Goal: Information Seeking & Learning: Learn about a topic

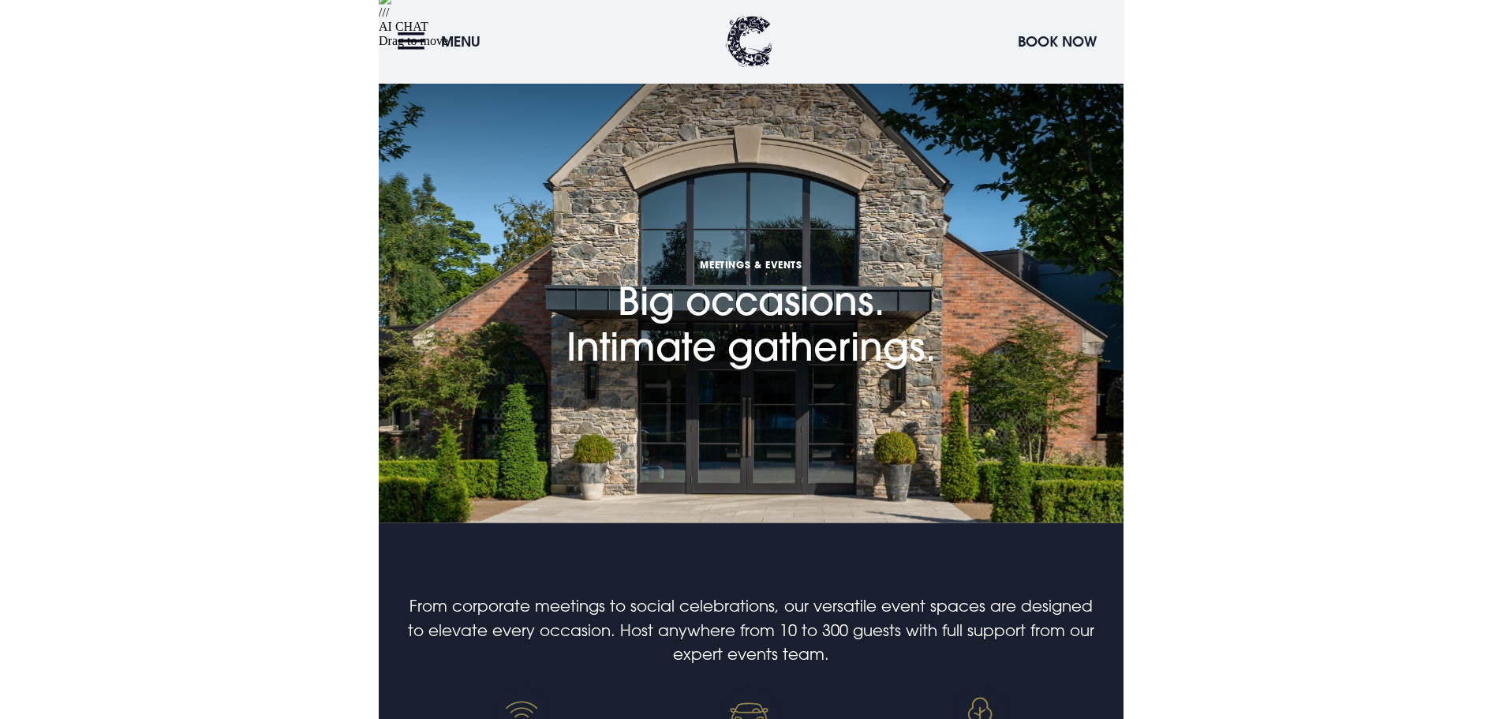
scroll to position [473, 0]
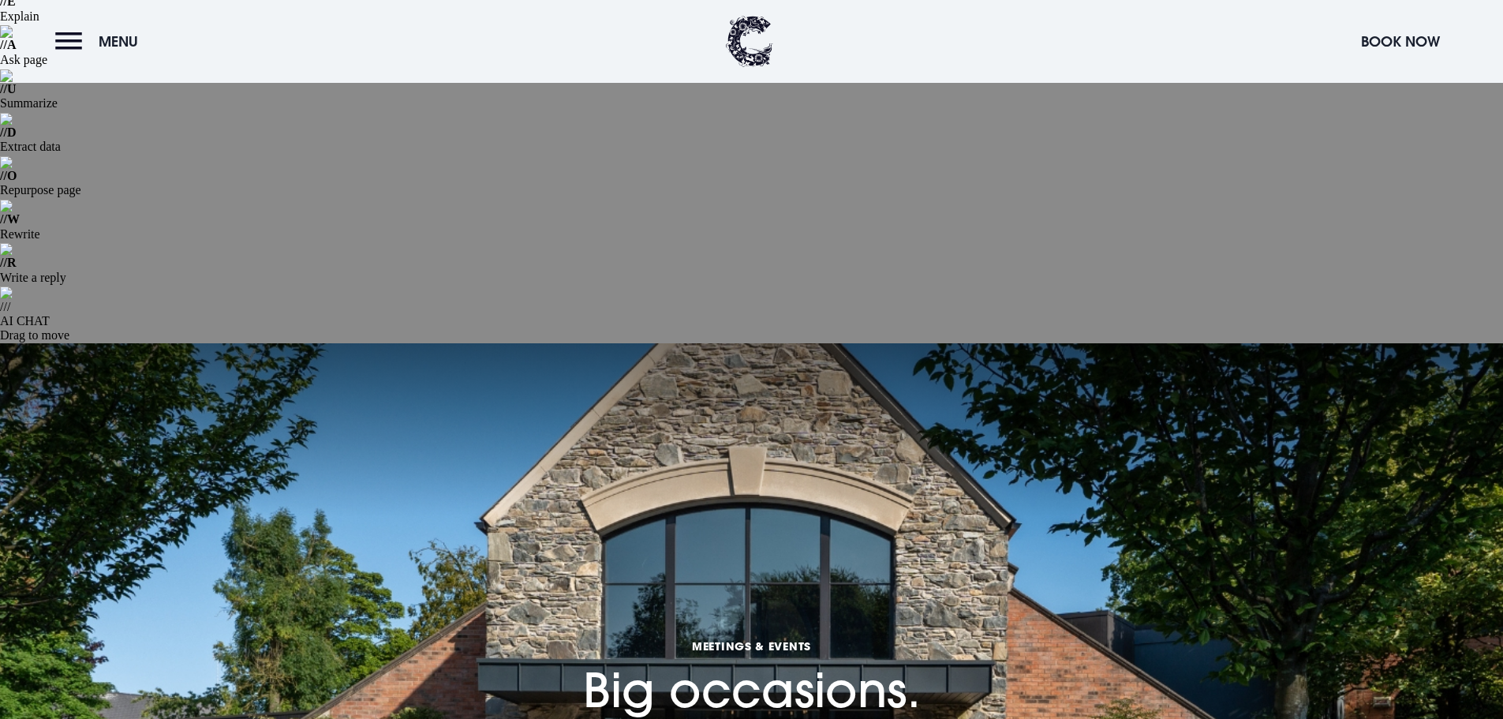
scroll to position [473, 0]
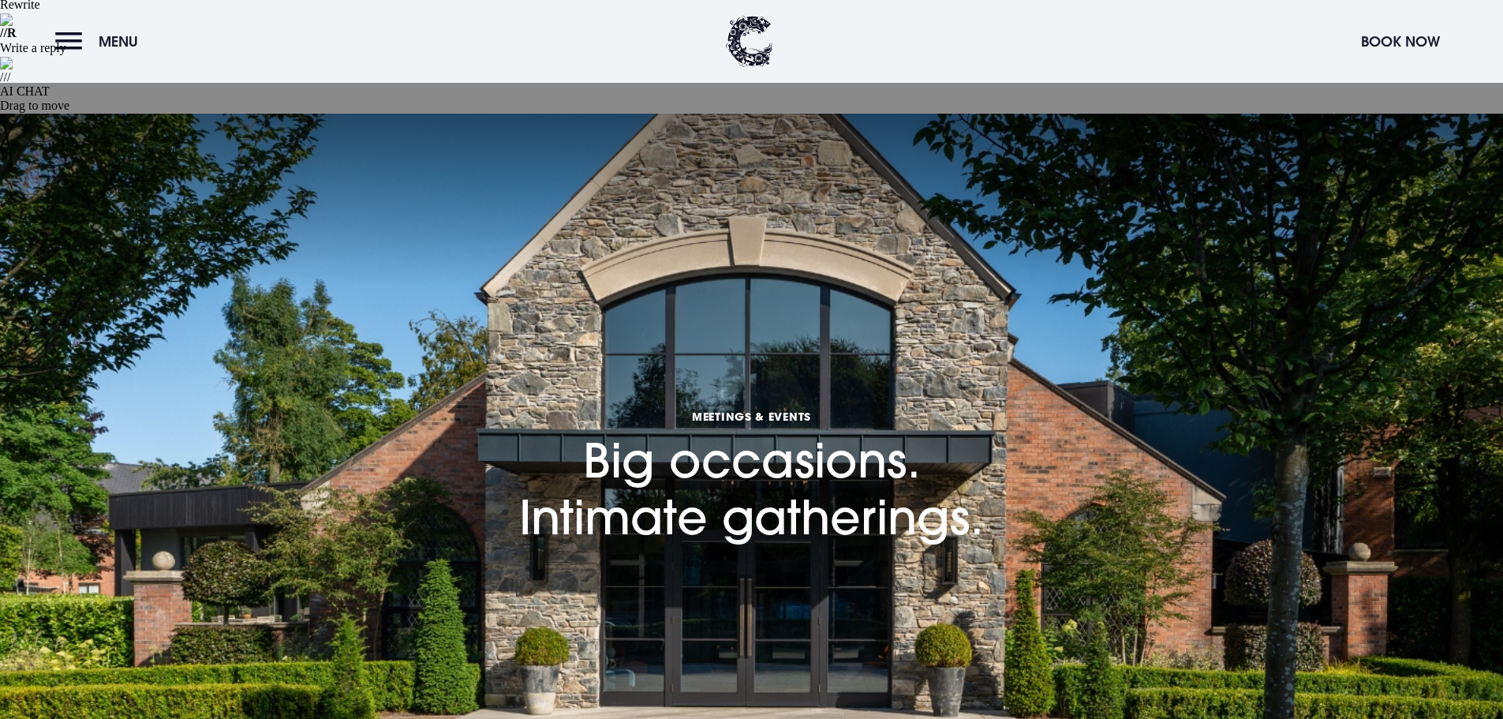
scroll to position [473, 0]
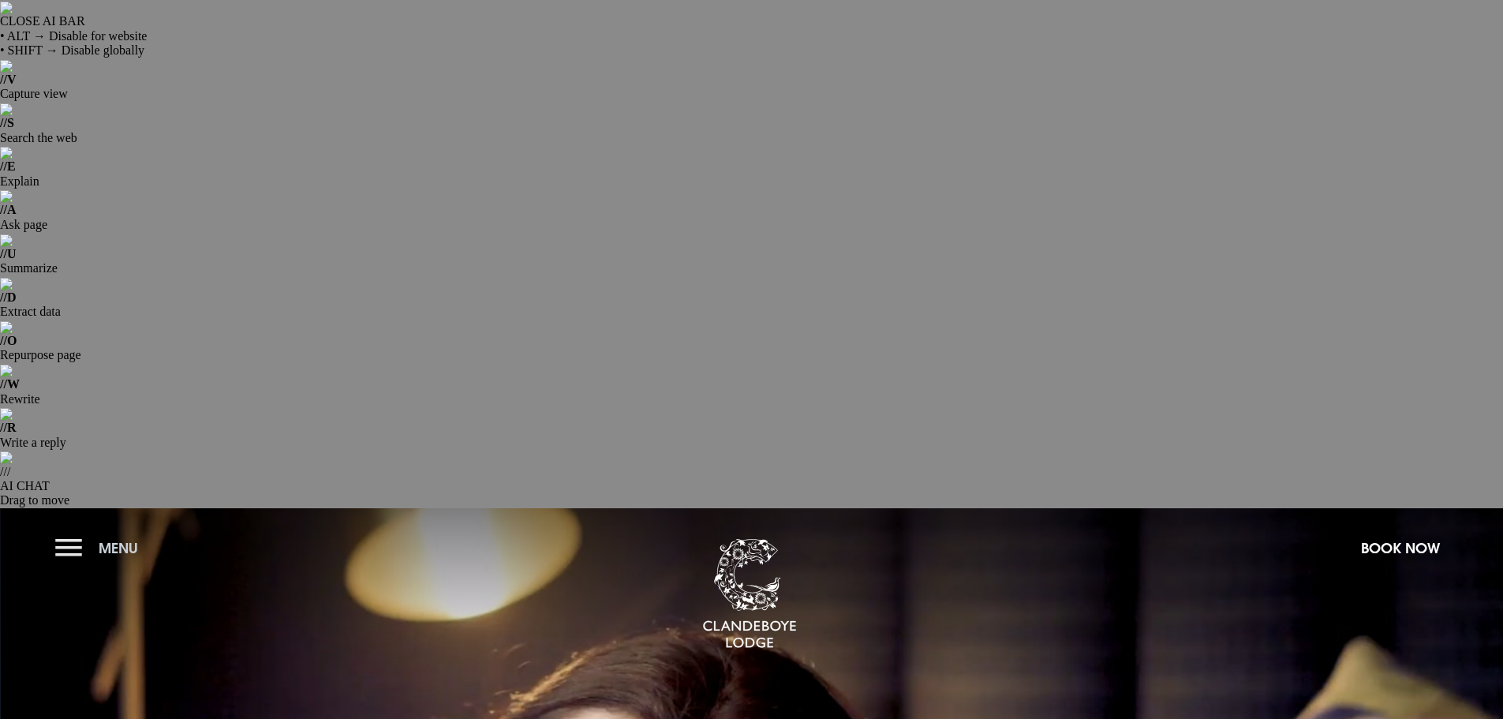
click at [63, 531] on button "Menu" at bounding box center [100, 548] width 91 height 34
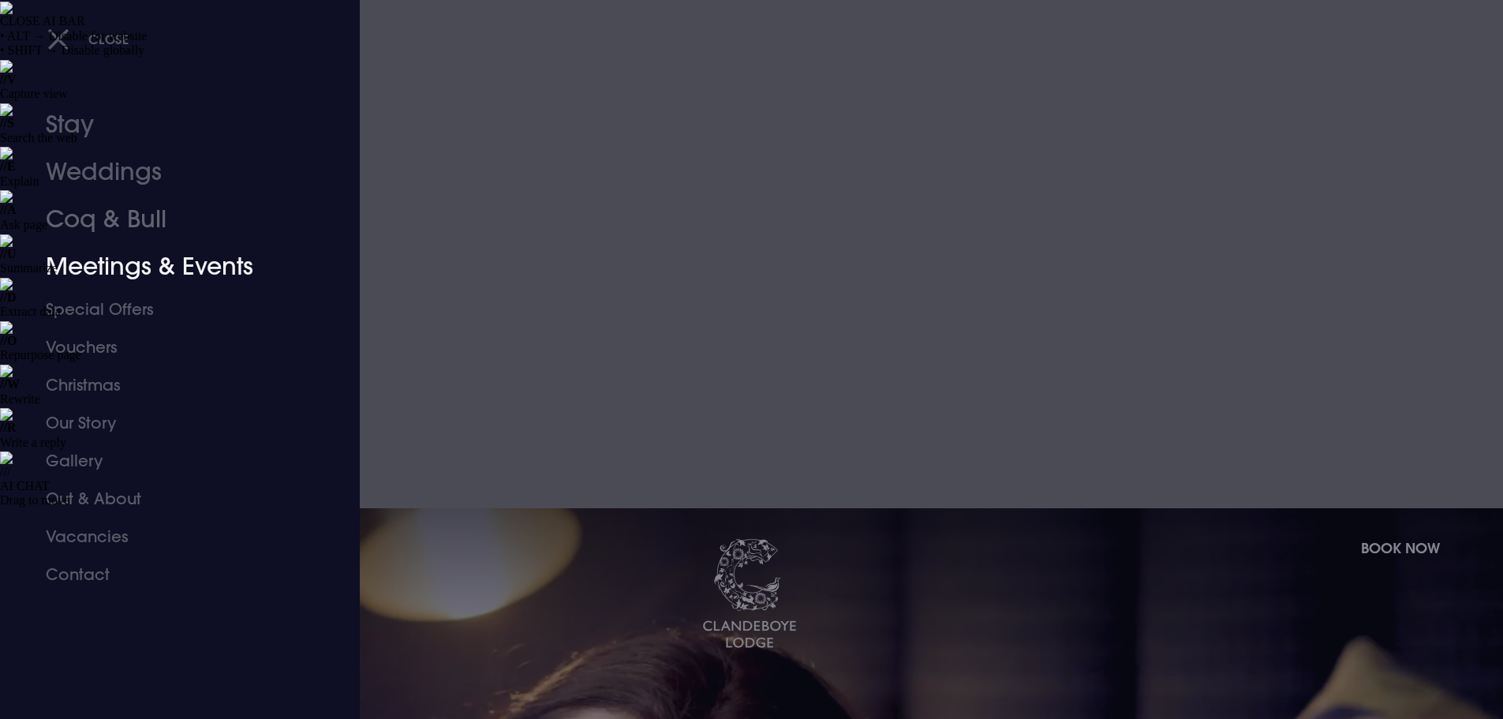
drag, startPoint x: 80, startPoint y: 260, endPoint x: 159, endPoint y: 260, distance: 79.7
click at [80, 260] on link "Meetings & Events" at bounding box center [170, 266] width 249 height 47
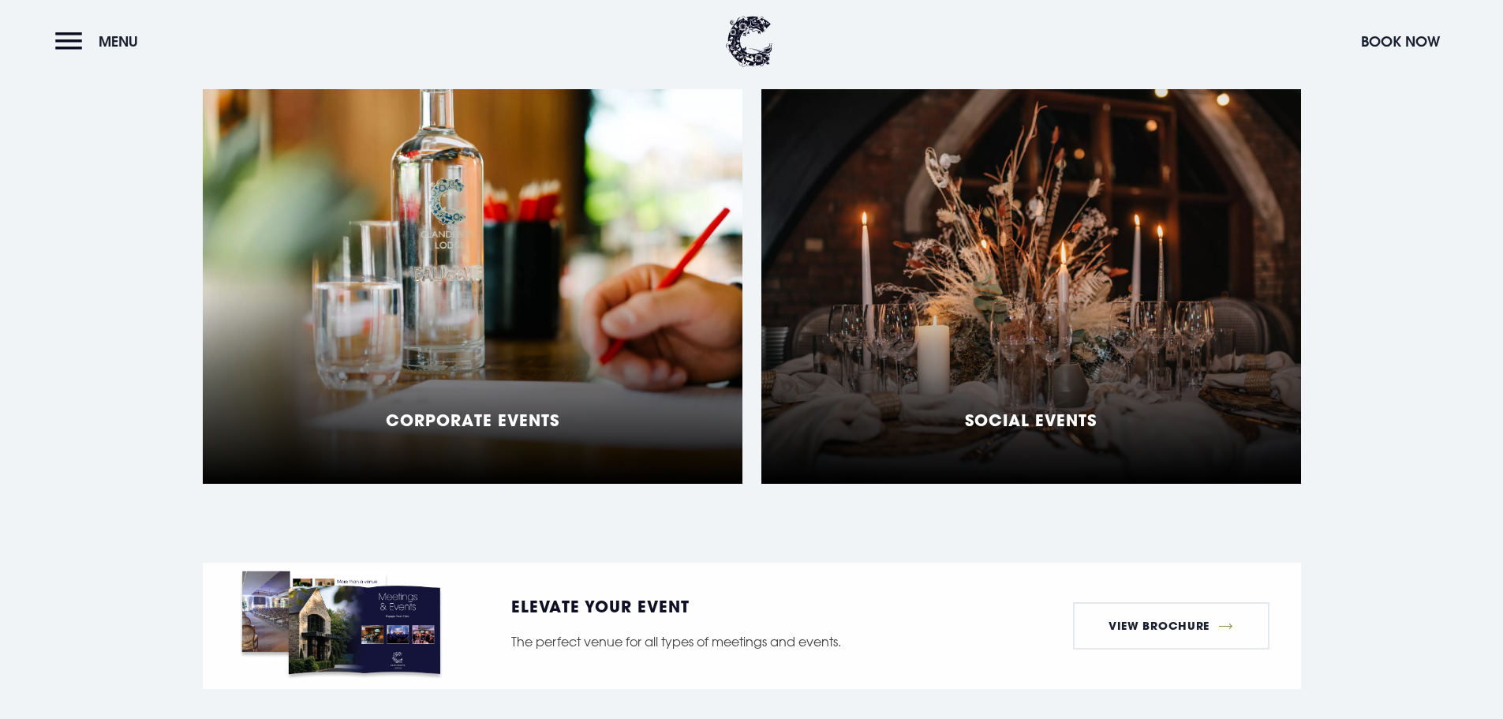
scroll to position [1894, 0]
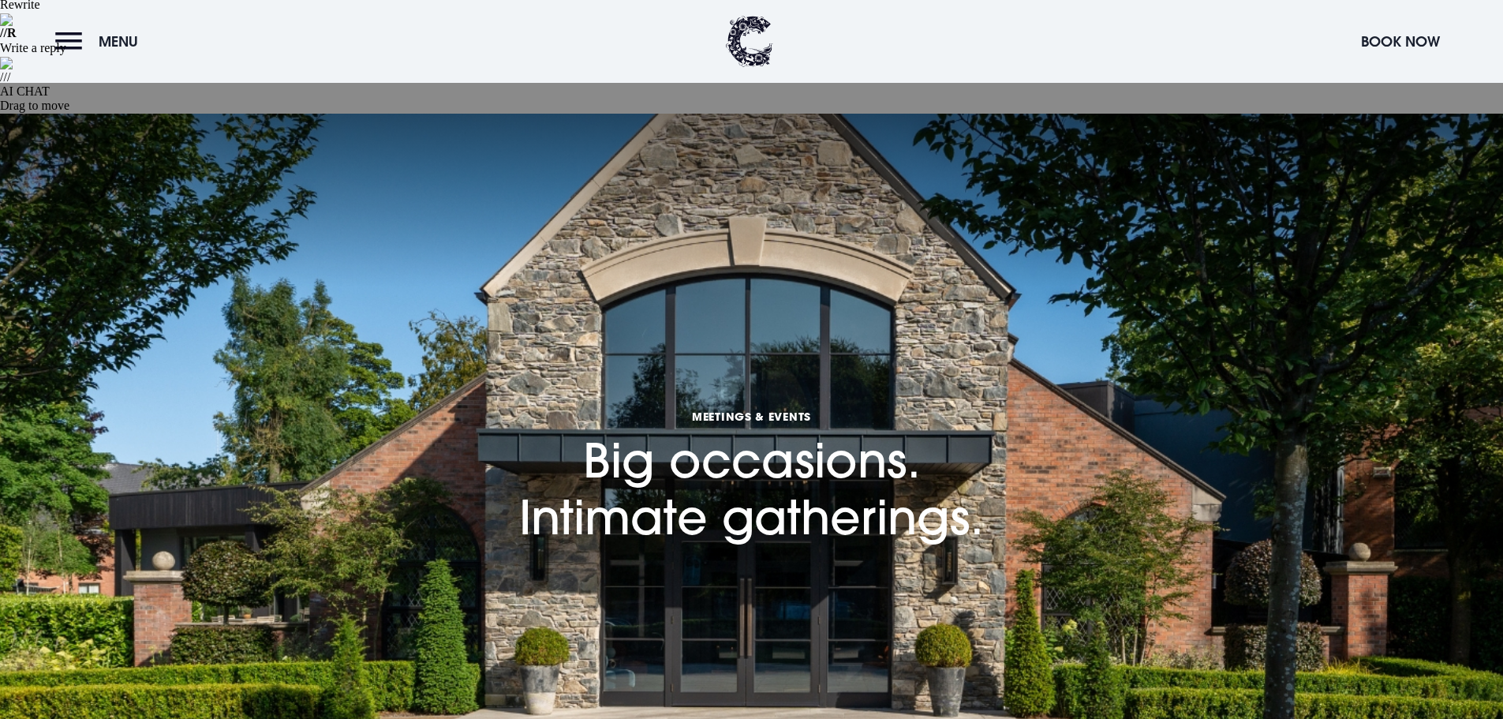
scroll to position [316, 0]
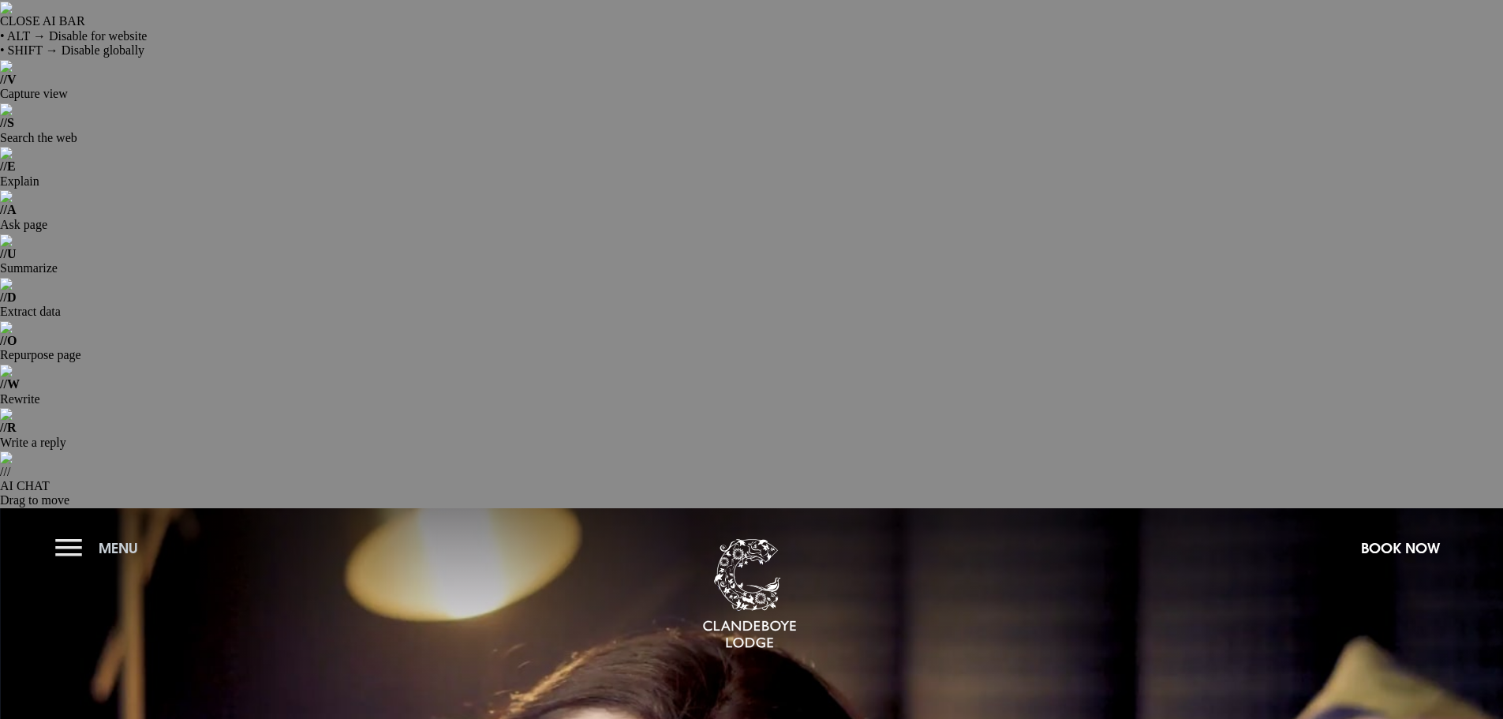
click at [64, 531] on button "Menu" at bounding box center [100, 548] width 91 height 34
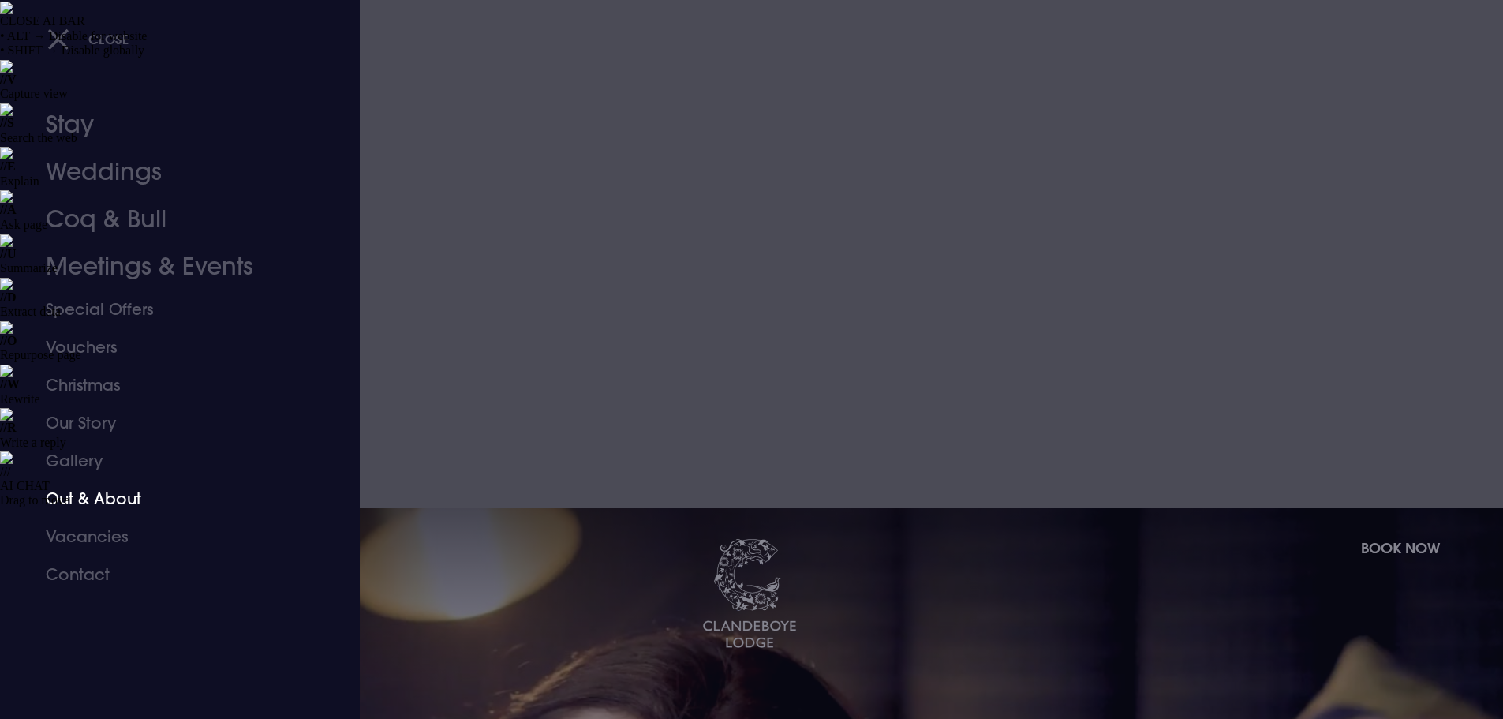
click at [69, 499] on link "Out & About" at bounding box center [170, 499] width 249 height 38
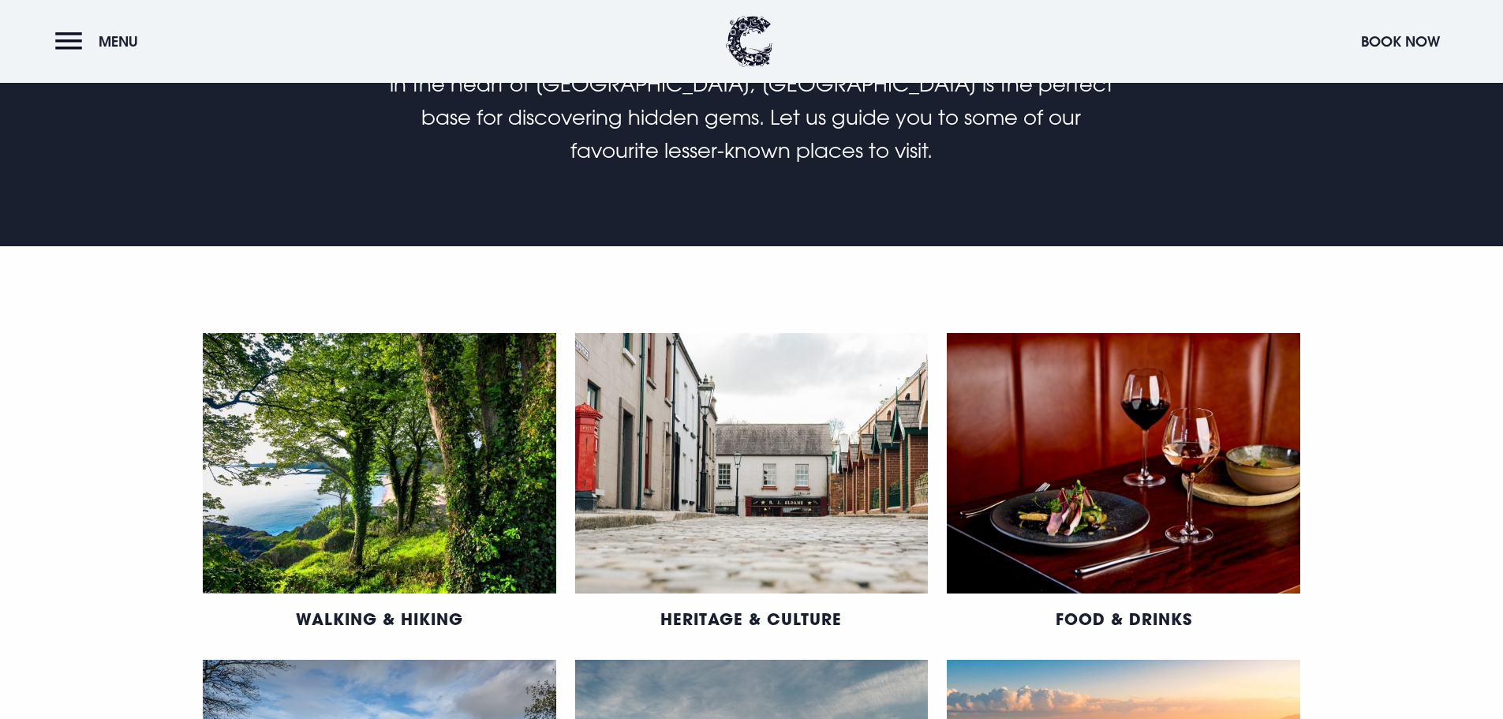
scroll to position [868, 0]
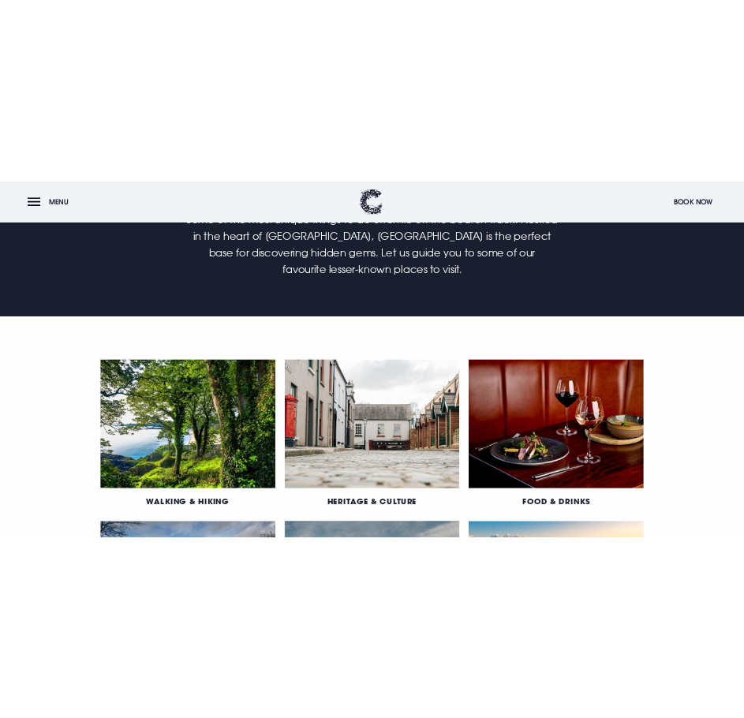
scroll to position [868, 0]
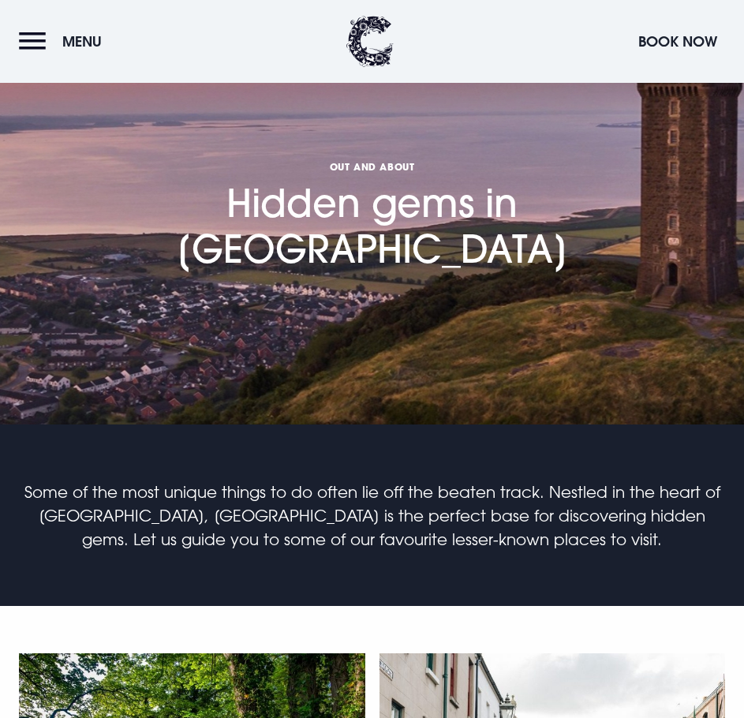
scroll to position [553, 0]
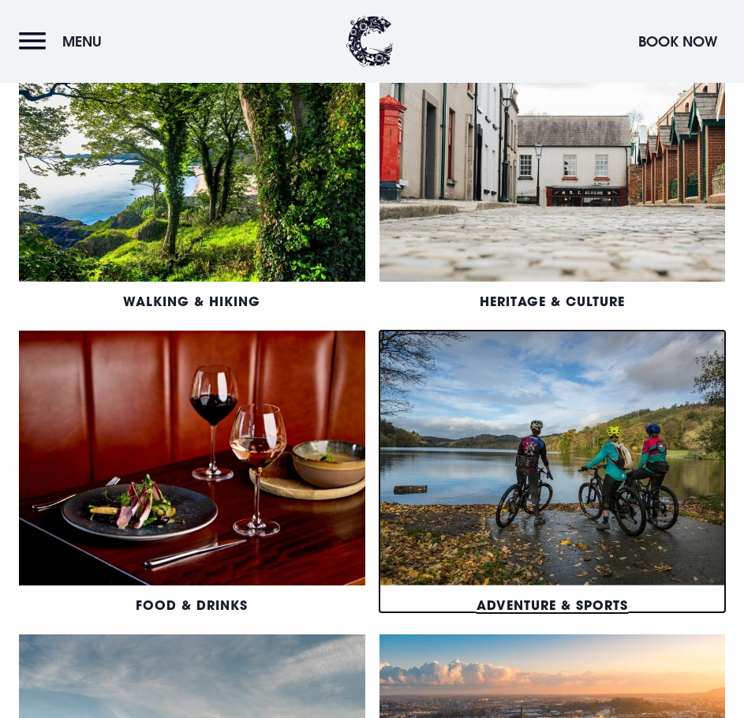
scroll to position [1184, 0]
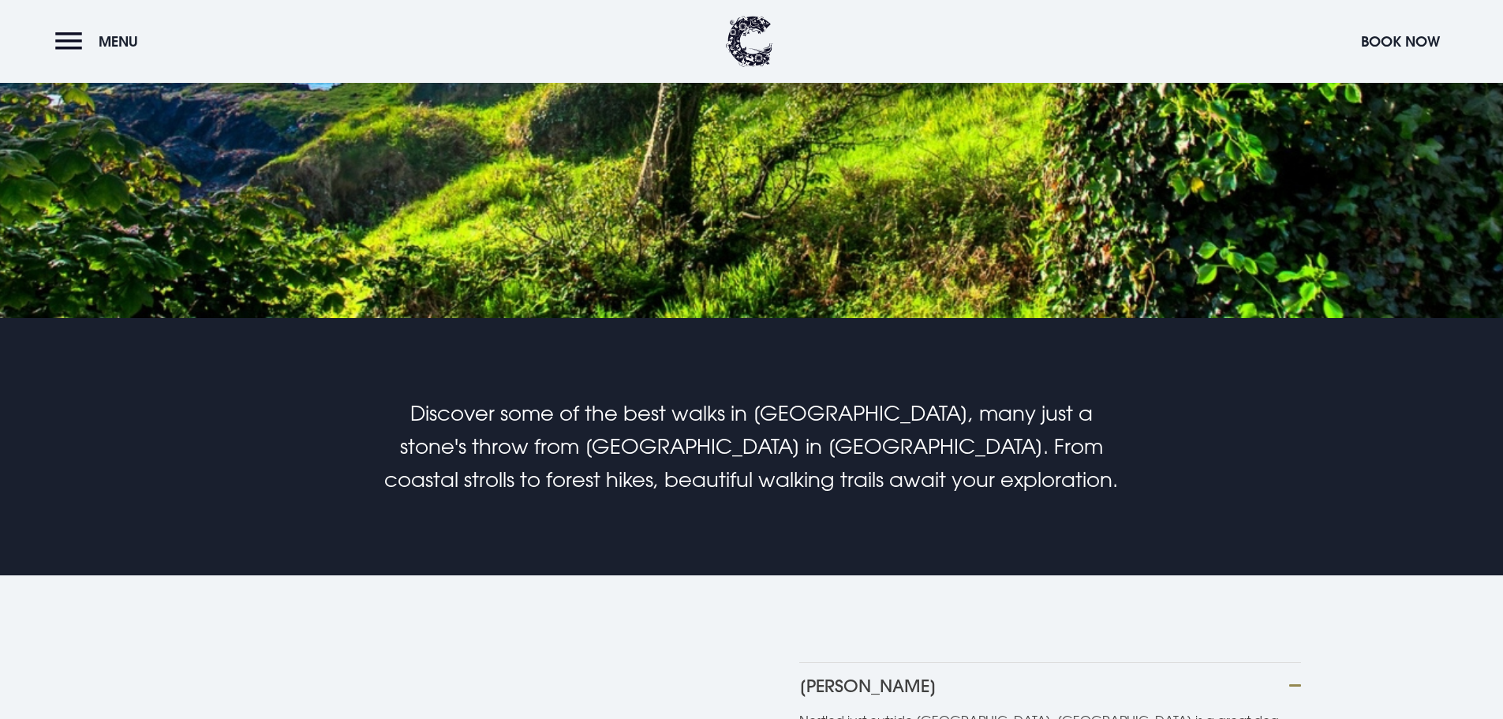
scroll to position [868, 0]
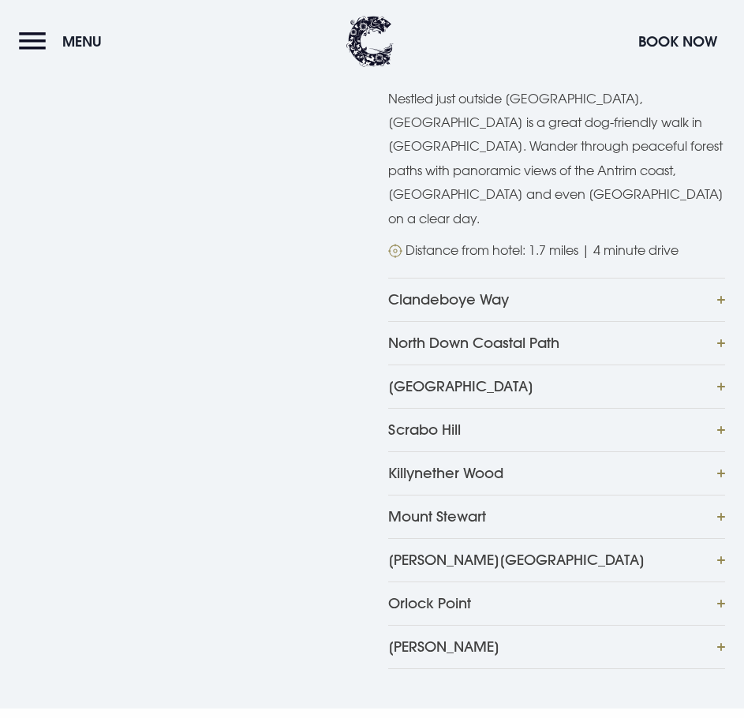
scroll to position [1184, 0]
